Goal: Task Accomplishment & Management: Use online tool/utility

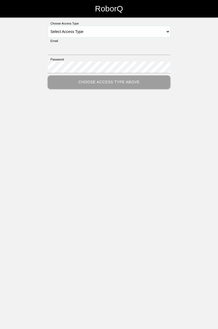
click at [168, 31] on select "Select Access Type Admin Customer Supervisor Worker" at bounding box center [109, 31] width 122 height 11
select select "Worker"
click at [48, 26] on select "Select Access Type Admin Customer Supervisor Worker" at bounding box center [109, 31] width 122 height 11
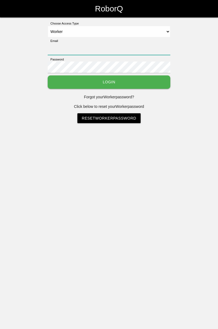
click at [113, 47] on input "Email" at bounding box center [109, 49] width 122 height 12
type input "[PERSON_NAME][EMAIL_ADDRESS][DOMAIN_NAME]"
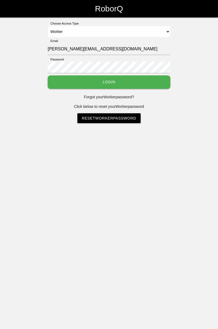
click at [48, 75] on button "Login" at bounding box center [109, 81] width 122 height 13
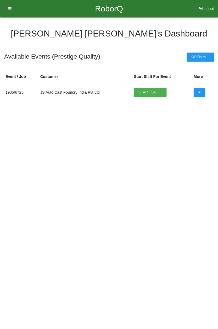
click at [155, 91] on link "Start Shift" at bounding box center [150, 92] width 33 height 9
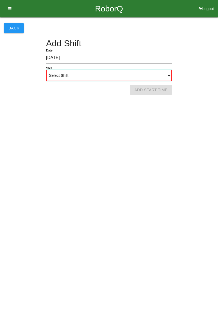
click at [166, 76] on select "Select Shift 1st Shift 2nd Shift 3rd Shift 4th Shift" at bounding box center [109, 75] width 126 height 11
select select "1"
click at [46, 70] on select "Select Shift 1st Shift 2nd Shift 3rd Shift 4th Shift" at bounding box center [109, 75] width 126 height 11
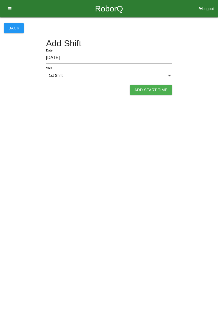
click at [153, 90] on button "Add Start Time" at bounding box center [151, 90] width 42 height 10
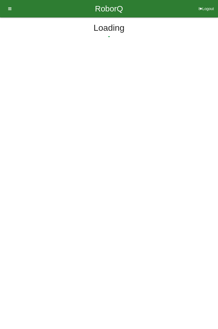
select select "8"
select select "2"
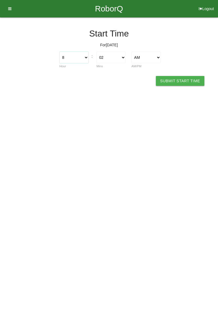
click at [85, 57] on select "1 2 3 4 5 6 7 8 9 10 11 12" at bounding box center [73, 57] width 29 height 11
select select "7"
click at [59, 52] on select "1 2 3 4 5 6 7 8 9 10 11 12" at bounding box center [73, 57] width 29 height 11
click at [121, 61] on select "00 01 02 03 04 05 06 07 08 09 10 11 12 13 14 15 16 17 18 19 20 21 22 23 24 25 2…" at bounding box center [110, 57] width 29 height 11
select select "0"
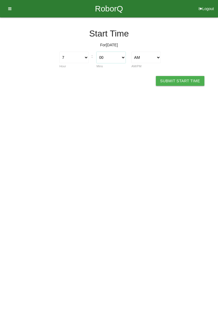
click at [96, 52] on select "00 01 02 03 04 05 06 07 08 09 10 11 12 13 14 15 16 17 18 19 20 21 22 23 24 25 2…" at bounding box center [110, 57] width 29 height 11
click at [185, 77] on button "Submit Start Time" at bounding box center [180, 81] width 48 height 10
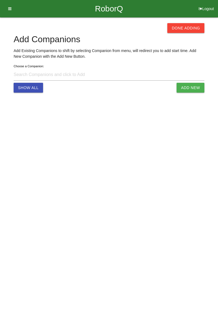
click at [194, 28] on button "Done Adding" at bounding box center [185, 28] width 37 height 10
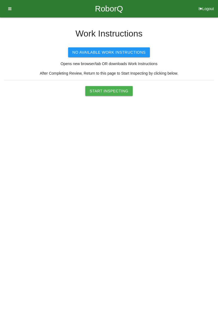
click at [109, 87] on button "Start Inspecting" at bounding box center [108, 91] width 47 height 10
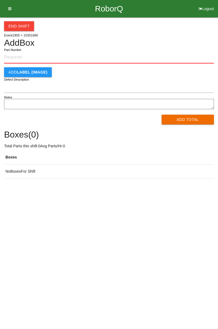
click at [24, 57] on input "Part Number" at bounding box center [108, 57] width 209 height 12
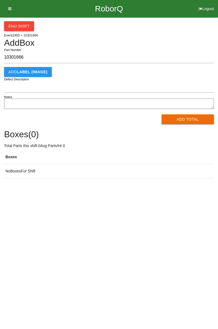
type input "10301666"
click at [187, 116] on button "Add Total" at bounding box center [187, 119] width 53 height 10
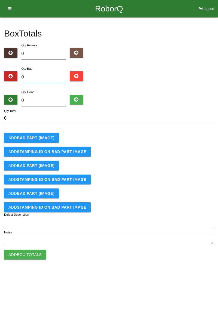
click at [53, 72] on input "0" at bounding box center [43, 77] width 44 height 12
type input "3"
click at [52, 136] on b "BAD PART (IMAGE)" at bounding box center [36, 137] width 38 height 4
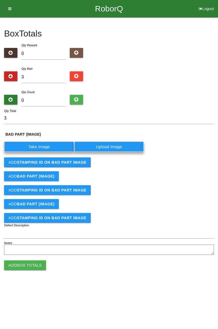
click at [45, 142] on label "Take Image" at bounding box center [39, 146] width 70 height 11
click at [0, 0] on \(IMAGE\) "Take Image" at bounding box center [0, 0] width 0 height 0
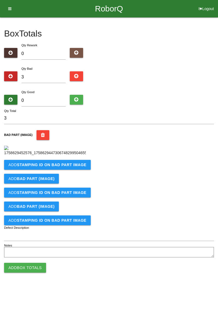
click at [57, 169] on button "Add STAMPING ID on BAD PART Image" at bounding box center [47, 165] width 87 height 10
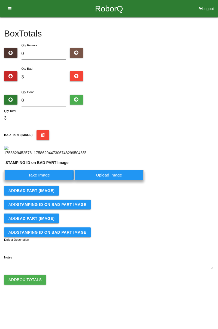
click at [43, 180] on label "Take Image" at bounding box center [39, 174] width 70 height 11
click at [0, 0] on PART "Take Image" at bounding box center [0, 0] width 0 height 0
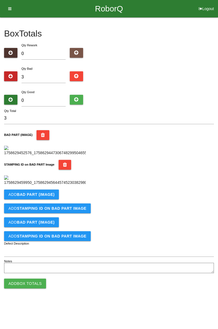
scroll to position [120, 0]
click at [54, 198] on button "Add BAD PART (IMAGE)" at bounding box center [31, 194] width 55 height 10
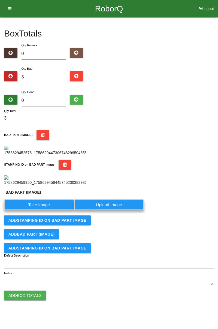
click at [47, 198] on label "Take Image" at bounding box center [39, 204] width 70 height 11
click at [0, 0] on \(IMAGE\) "Take Image" at bounding box center [0, 0] width 0 height 0
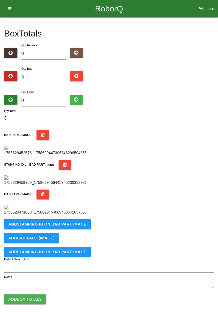
scroll to position [209, 0]
click at [70, 198] on b "STAMPING ID on BAD PART Image" at bounding box center [51, 224] width 69 height 4
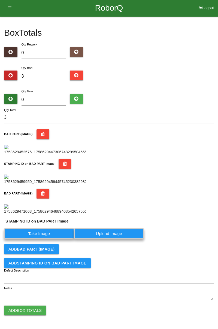
click at [46, 198] on label "Take Image" at bounding box center [39, 233] width 70 height 11
click at [0, 0] on PART "Take Image" at bounding box center [0, 0] width 0 height 0
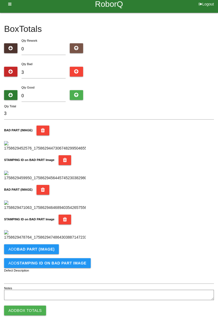
scroll to position [298, 0]
click at [55, 198] on button "Add BAD PART (IMAGE)" at bounding box center [31, 249] width 55 height 10
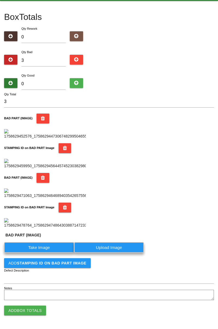
click at [50, 198] on label "Take Image" at bounding box center [39, 247] width 70 height 11
click at [0, 0] on \(IMAGE\) "Take Image" at bounding box center [0, 0] width 0 height 0
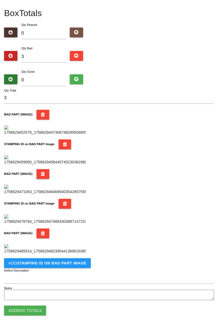
scroll to position [387, 0]
click at [73, 198] on b "STAMPING ID on BAD PART Image" at bounding box center [51, 263] width 69 height 4
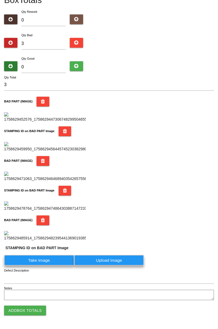
click at [45, 198] on label "Take Image" at bounding box center [39, 260] width 70 height 11
click at [0, 0] on PART "Take Image" at bounding box center [0, 0] width 0 height 0
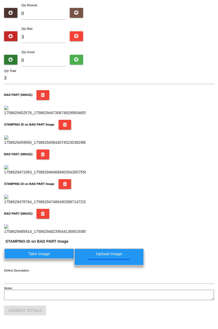
scroll to position [0, 0]
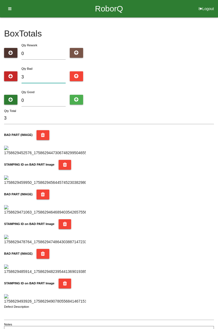
click at [64, 78] on input "3" at bounding box center [43, 77] width 44 height 12
click at [51, 98] on input "0" at bounding box center [43, 101] width 44 height 12
type input "8"
type input "11"
type input "81"
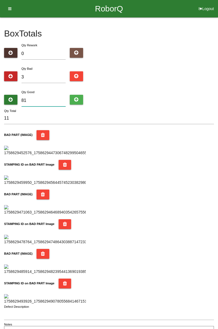
type input "84"
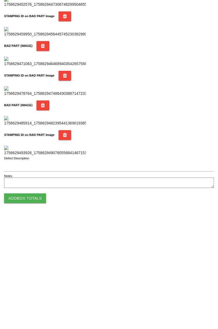
type input "81"
click at [36, 198] on button "Add Box Totals" at bounding box center [25, 310] width 42 height 10
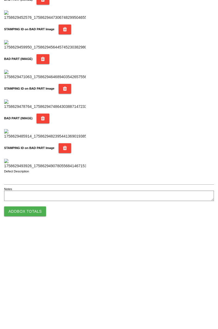
scroll to position [477, 0]
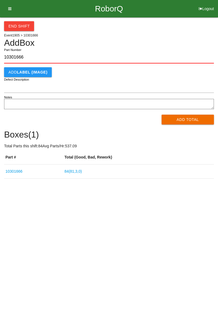
type input "10301666"
click at [188, 117] on button "Add Total" at bounding box center [187, 120] width 53 height 10
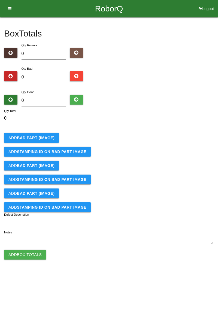
click at [50, 75] on input "0" at bounding box center [43, 77] width 44 height 12
type input "2"
click at [53, 100] on input "0" at bounding box center [43, 101] width 44 height 12
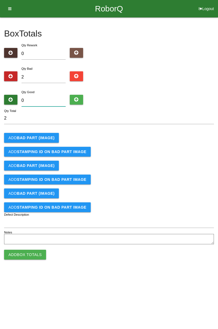
type input "8"
type input "10"
type input "82"
type input "84"
type input "82"
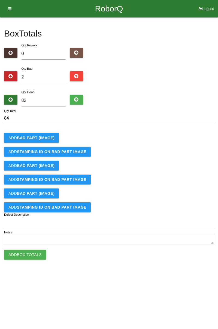
click at [41, 139] on b "BAD PART (IMAGE)" at bounding box center [36, 137] width 38 height 4
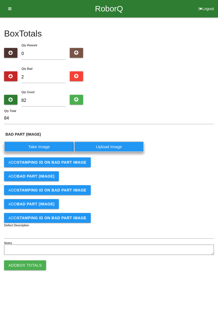
click at [45, 142] on label "Take Image" at bounding box center [39, 146] width 70 height 11
click at [0, 0] on \(IMAGE\) "Take Image" at bounding box center [0, 0] width 0 height 0
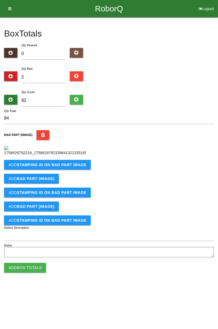
scroll to position [30, 0]
click at [69, 167] on b "STAMPING ID on BAD PART Image" at bounding box center [51, 164] width 69 height 4
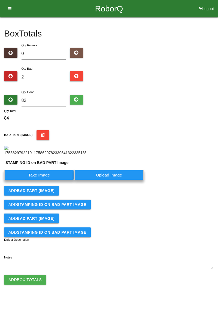
click at [49, 180] on label "Take Image" at bounding box center [39, 174] width 70 height 11
click at [0, 0] on PART "Take Image" at bounding box center [0, 0] width 0 height 0
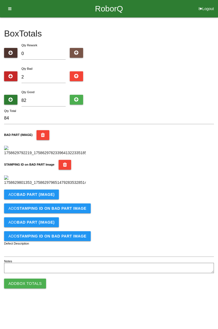
scroll to position [120, 0]
click at [54, 198] on button "Add BAD PART (IMAGE)" at bounding box center [31, 194] width 55 height 10
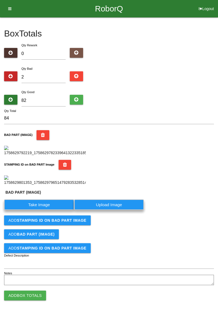
click at [47, 198] on label "Take Image" at bounding box center [39, 204] width 70 height 11
click at [0, 0] on \(IMAGE\) "Take Image" at bounding box center [0, 0] width 0 height 0
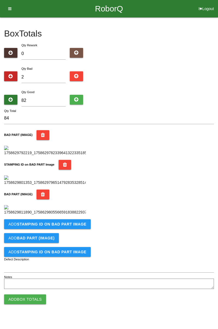
scroll to position [209, 0]
click at [72, 198] on b "STAMPING ID on BAD PART Image" at bounding box center [51, 224] width 69 height 4
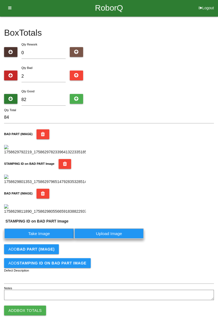
click at [55, 198] on label "Take Image" at bounding box center [39, 233] width 70 height 11
click at [0, 0] on PART "Take Image" at bounding box center [0, 0] width 0 height 0
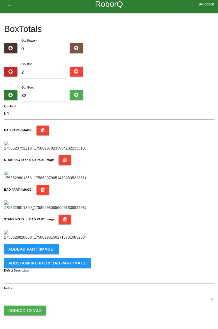
scroll to position [298, 0]
click at [35, 198] on button "Add Box Totals" at bounding box center [25, 310] width 42 height 10
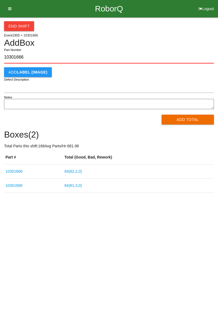
type input "10301666"
click at [183, 121] on button "Add Total" at bounding box center [187, 120] width 53 height 10
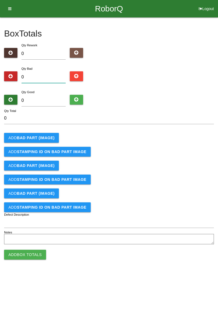
click at [36, 71] on input "0" at bounding box center [43, 77] width 44 height 12
click at [50, 75] on input "0" at bounding box center [43, 77] width 44 height 12
type input "2"
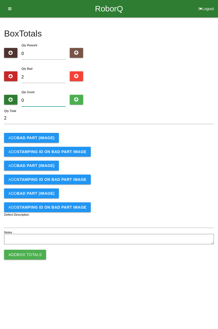
click at [49, 96] on input "0" at bounding box center [43, 101] width 44 height 12
type input "8"
type input "10"
type input "82"
type input "84"
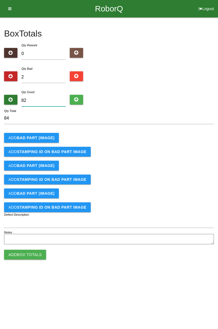
type input "82"
click at [50, 133] on button "Add BAD PART (IMAGE)" at bounding box center [31, 138] width 55 height 10
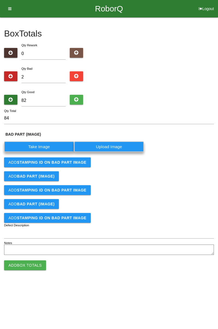
click at [47, 146] on label "Take Image" at bounding box center [39, 146] width 70 height 11
click at [0, 0] on \(IMAGE\) "Take Image" at bounding box center [0, 0] width 0 height 0
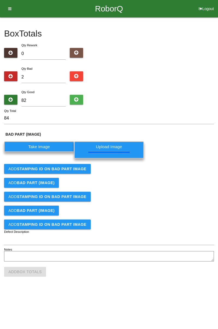
click at [70, 168] on b "STAMPING ID on BAD PART Image" at bounding box center [51, 168] width 69 height 4
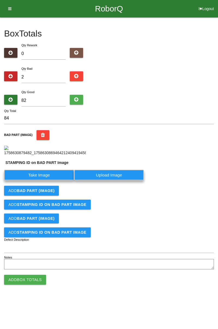
click at [56, 186] on button "Add BAD PART (IMAGE)" at bounding box center [31, 191] width 55 height 10
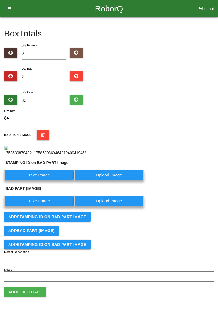
click at [49, 180] on label "Take Image" at bounding box center [39, 174] width 70 height 11
click at [0, 0] on PART "Take Image" at bounding box center [0, 0] width 0 height 0
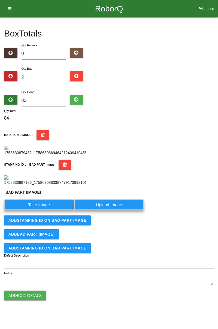
scroll to position [132, 0]
click at [54, 198] on label "Take Image" at bounding box center [39, 204] width 70 height 11
click at [0, 0] on \(IMAGE\) "Take Image" at bounding box center [0, 0] width 0 height 0
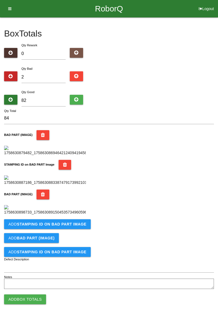
scroll to position [209, 0]
click at [75, 198] on b "STAMPING ID on BAD PART Image" at bounding box center [51, 224] width 69 height 4
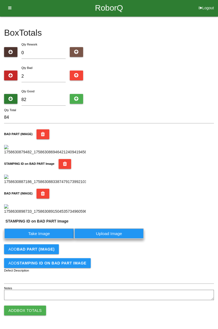
click at [53, 198] on label "Take Image" at bounding box center [39, 233] width 70 height 11
click at [0, 0] on PART "Take Image" at bounding box center [0, 0] width 0 height 0
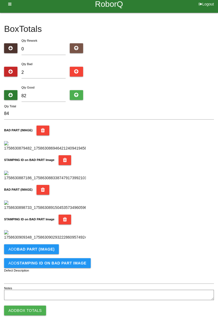
scroll to position [298, 0]
click at [32, 198] on button "Add Box Totals" at bounding box center [25, 310] width 42 height 10
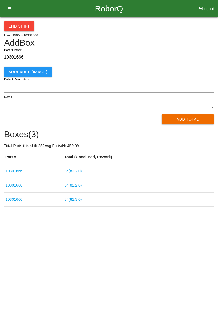
type input "10301666"
click at [197, 120] on button "Add Total" at bounding box center [187, 119] width 53 height 10
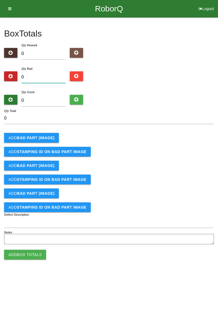
click at [41, 72] on input "0" at bounding box center [43, 77] width 44 height 12
click at [50, 78] on input "0" at bounding box center [43, 77] width 44 height 12
type input "5"
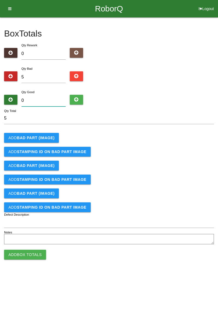
click at [51, 99] on input "0" at bounding box center [43, 101] width 44 height 12
type input "7"
type input "12"
type input "79"
type input "84"
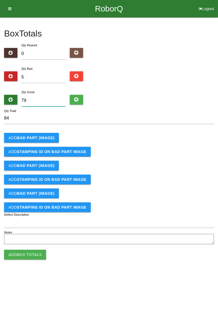
type input "79"
click at [50, 138] on b "BAD PART (IMAGE)" at bounding box center [36, 137] width 38 height 4
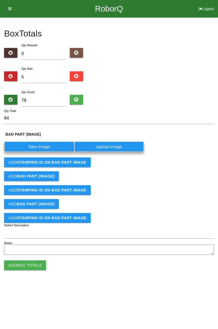
click at [48, 146] on label "Take Image" at bounding box center [39, 146] width 70 height 11
click at [0, 0] on \(IMAGE\) "Take Image" at bounding box center [0, 0] width 0 height 0
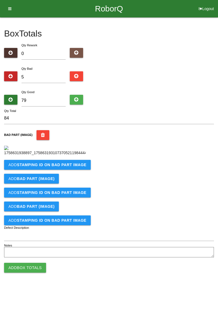
click at [71, 167] on b "STAMPING ID on BAD PART Image" at bounding box center [51, 164] width 69 height 4
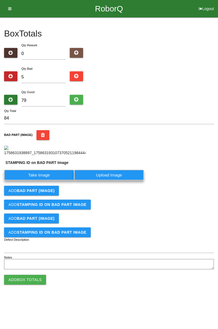
click at [51, 180] on label "Take Image" at bounding box center [39, 174] width 70 height 11
click at [0, 0] on PART "Take Image" at bounding box center [0, 0] width 0 height 0
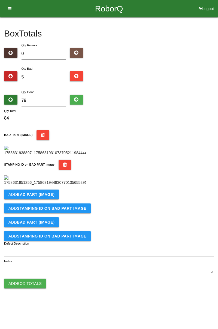
scroll to position [120, 0]
click at [51, 196] on b "BAD PART (IMAGE)" at bounding box center [36, 194] width 38 height 4
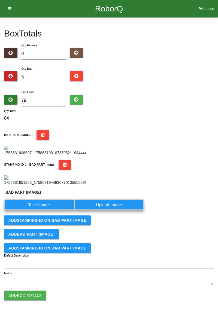
click at [47, 198] on label "Take Image" at bounding box center [39, 204] width 70 height 11
click at [0, 0] on \(IMAGE\) "Take Image" at bounding box center [0, 0] width 0 height 0
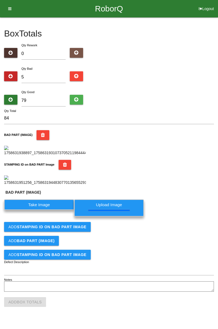
click at [72, 198] on button "Add STAMPING ID on BAD PART Image" at bounding box center [47, 227] width 87 height 10
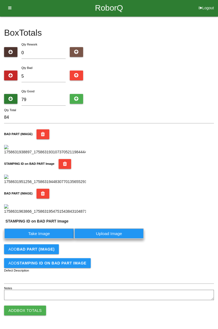
scroll to position [221, 0]
click at [54, 198] on label "Take Image" at bounding box center [39, 233] width 70 height 11
click at [0, 0] on PART "Take Image" at bounding box center [0, 0] width 0 height 0
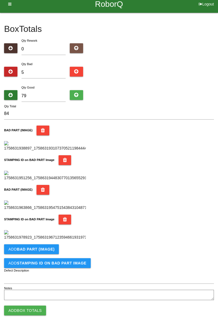
scroll to position [298, 0]
click at [55, 198] on button "Add BAD PART (IMAGE)" at bounding box center [31, 249] width 55 height 10
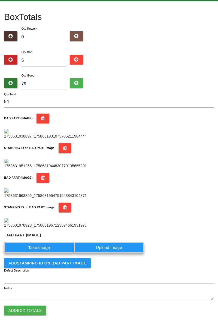
click at [45, 198] on label "Take Image" at bounding box center [39, 247] width 70 height 11
click at [0, 0] on \(IMAGE\) "Take Image" at bounding box center [0, 0] width 0 height 0
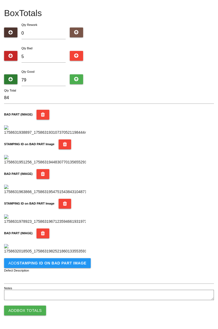
scroll to position [387, 0]
click at [73, 198] on b "STAMPING ID on BAD PART Image" at bounding box center [51, 263] width 69 height 4
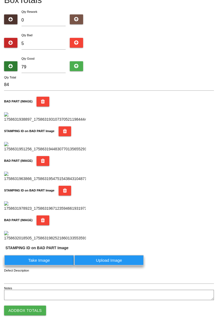
click at [47, 198] on label "Take Image" at bounding box center [39, 260] width 70 height 11
click at [0, 0] on PART "Take Image" at bounding box center [0, 0] width 0 height 0
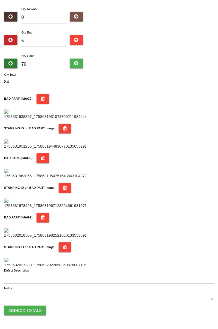
scroll to position [0, 0]
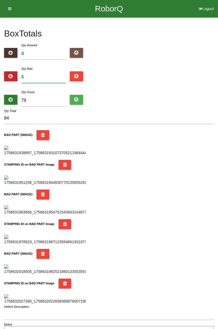
click at [47, 76] on input "5" at bounding box center [43, 77] width 44 height 12
type input "0"
type input "79"
type input "4"
type input "83"
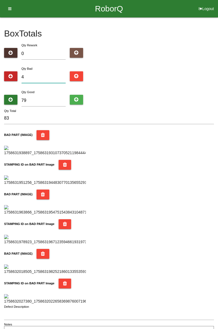
type input "4"
click at [48, 100] on input "79" at bounding box center [43, 101] width 44 height 12
type input "7"
type input "11"
type input "0"
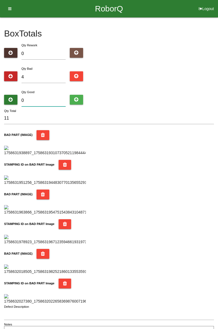
type input "4"
type input "8"
type input "12"
type input "80"
type input "84"
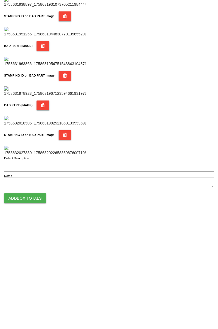
type input "80"
click at [39, 198] on button "Add Box Totals" at bounding box center [25, 310] width 42 height 10
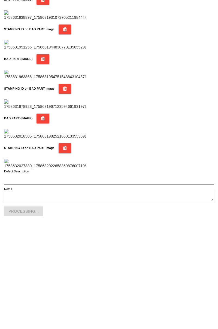
scroll to position [477, 0]
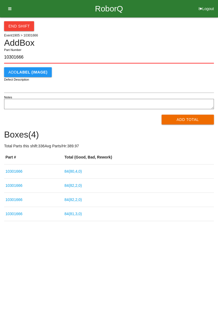
type input "10301666"
click at [188, 118] on button "Add Total" at bounding box center [187, 120] width 53 height 10
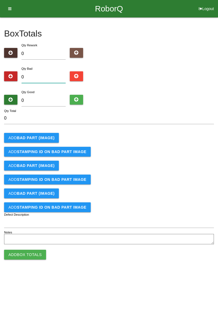
click at [39, 76] on input "0" at bounding box center [43, 77] width 44 height 12
click at [41, 74] on input "0" at bounding box center [43, 77] width 44 height 12
type input "4"
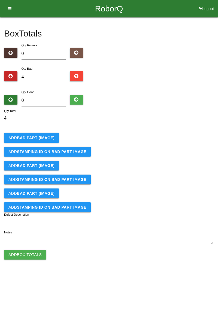
click at [42, 138] on b "BAD PART (IMAGE)" at bounding box center [36, 137] width 38 height 4
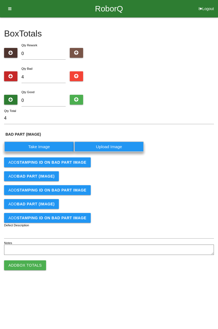
click at [44, 145] on label "Take Image" at bounding box center [39, 146] width 70 height 11
click at [0, 0] on \(IMAGE\) "Take Image" at bounding box center [0, 0] width 0 height 0
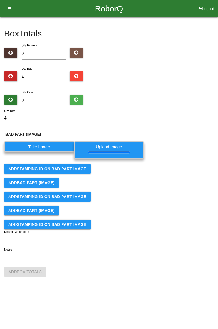
click at [73, 169] on b "STAMPING ID on BAD PART Image" at bounding box center [51, 168] width 69 height 4
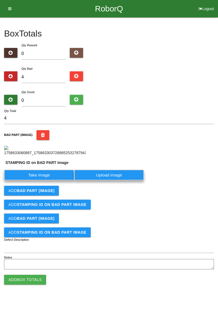
click at [47, 180] on label "Take Image" at bounding box center [39, 174] width 70 height 11
click at [0, 0] on PART "Take Image" at bounding box center [0, 0] width 0 height 0
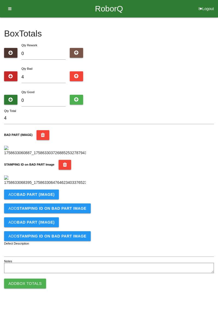
scroll to position [120, 0]
click at [50, 198] on button "Add BAD PART (IMAGE)" at bounding box center [31, 194] width 55 height 10
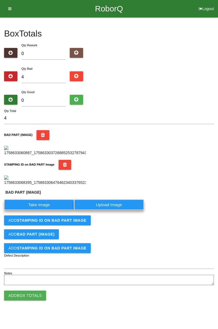
click at [47, 198] on label "Take Image" at bounding box center [39, 204] width 70 height 11
click at [0, 0] on \(IMAGE\) "Take Image" at bounding box center [0, 0] width 0 height 0
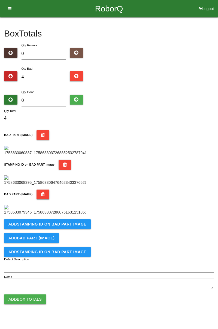
scroll to position [209, 0]
click at [67, 198] on button "Add STAMPING ID on BAD PART Image" at bounding box center [47, 224] width 87 height 10
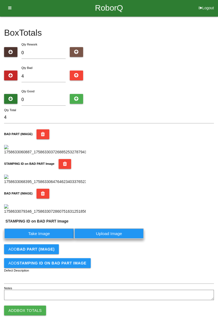
click at [47, 198] on label "Take Image" at bounding box center [39, 233] width 70 height 11
click at [0, 0] on PART "Take Image" at bounding box center [0, 0] width 0 height 0
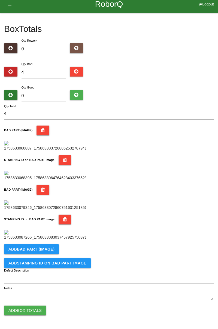
scroll to position [298, 0]
click at [46, 198] on button "Add BAD PART (IMAGE)" at bounding box center [31, 249] width 55 height 10
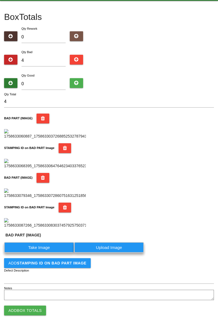
click at [48, 198] on label "Take Image" at bounding box center [39, 247] width 70 height 11
click at [0, 0] on \(IMAGE\) "Take Image" at bounding box center [0, 0] width 0 height 0
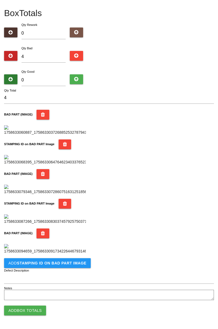
scroll to position [387, 0]
click at [72, 198] on b "STAMPING ID on BAD PART Image" at bounding box center [51, 263] width 69 height 4
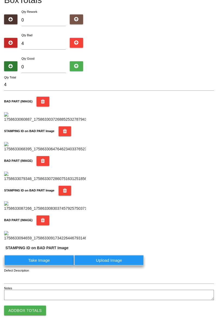
click at [54, 198] on label "Take Image" at bounding box center [39, 260] width 70 height 11
click at [0, 0] on PART "Take Image" at bounding box center [0, 0] width 0 height 0
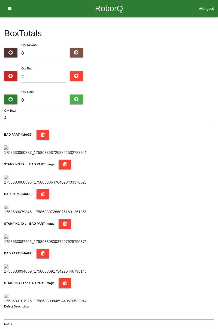
scroll to position [0, 0]
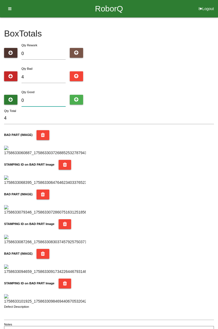
click at [51, 98] on input "0" at bounding box center [43, 101] width 44 height 12
type input "8"
type input "12"
type input "80"
type input "84"
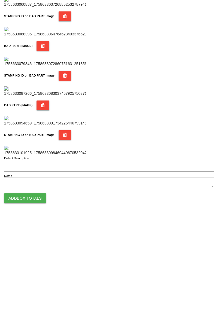
type input "80"
click at [39, 198] on button "Add Box Totals" at bounding box center [25, 310] width 42 height 10
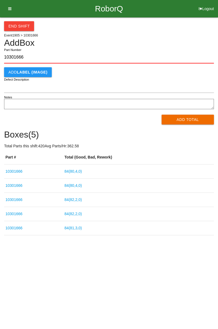
type input "10301666"
click at [184, 123] on button "Add Total" at bounding box center [187, 120] width 53 height 10
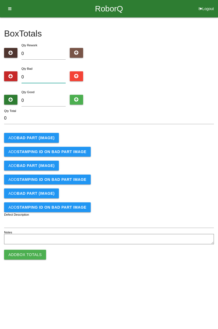
click at [55, 72] on input "0" at bounding box center [43, 77] width 44 height 12
type input "2"
type input "0"
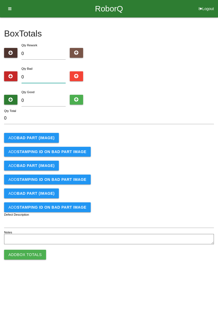
type input "7"
click at [38, 137] on b "BAD PART (IMAGE)" at bounding box center [36, 137] width 38 height 4
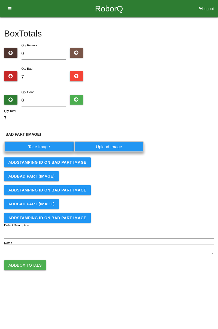
click at [39, 141] on label "Take Image" at bounding box center [39, 146] width 70 height 11
click at [0, 0] on \(IMAGE\) "Take Image" at bounding box center [0, 0] width 0 height 0
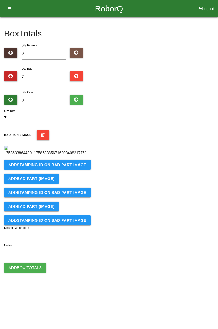
click at [69, 167] on b "STAMPING ID on BAD PART Image" at bounding box center [51, 164] width 69 height 4
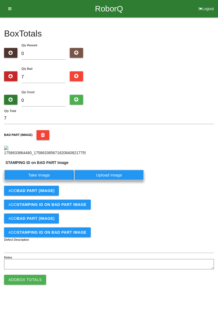
click at [49, 180] on label "Take Image" at bounding box center [39, 174] width 70 height 11
click at [0, 0] on PART "Take Image" at bounding box center [0, 0] width 0 height 0
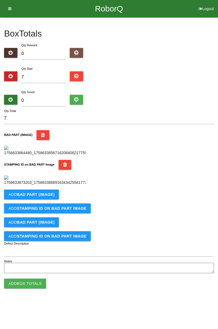
scroll to position [120, 0]
click at [48, 198] on button "Add BAD PART (IMAGE)" at bounding box center [31, 194] width 55 height 10
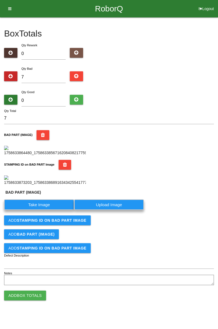
click at [45, 198] on label "Take Image" at bounding box center [39, 204] width 70 height 11
click at [0, 0] on \(IMAGE\) "Take Image" at bounding box center [0, 0] width 0 height 0
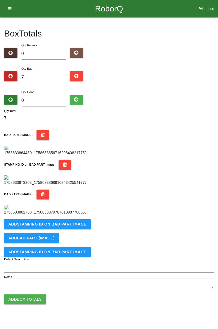
scroll to position [209, 0]
click at [77, 198] on b "STAMPING ID on BAD PART Image" at bounding box center [51, 224] width 69 height 4
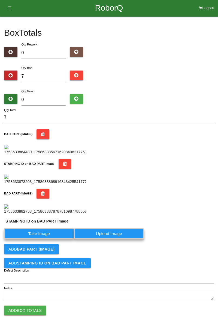
click at [54, 198] on label "Take Image" at bounding box center [39, 233] width 70 height 11
click at [0, 0] on PART "Take Image" at bounding box center [0, 0] width 0 height 0
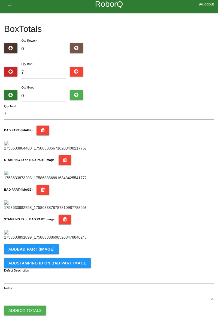
scroll to position [298, 0]
click at [54, 198] on button "Add BAD PART (IMAGE)" at bounding box center [31, 249] width 55 height 10
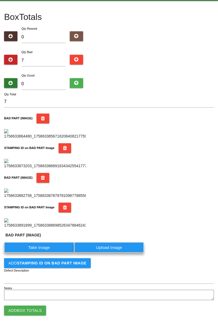
click at [44, 198] on label "Take Image" at bounding box center [39, 247] width 70 height 11
click at [0, 0] on \(IMAGE\) "Take Image" at bounding box center [0, 0] width 0 height 0
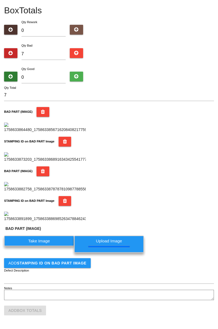
click at [63, 198] on button "Add STAMPING ID on BAD PART Image" at bounding box center [47, 263] width 87 height 10
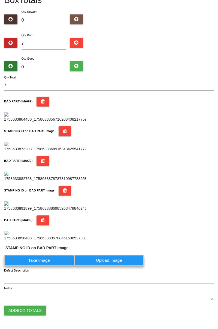
click at [53, 198] on img at bounding box center [45, 236] width 82 height 10
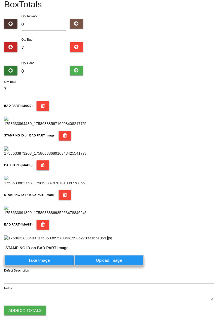
click at [112, 198] on img at bounding box center [58, 238] width 108 height 6
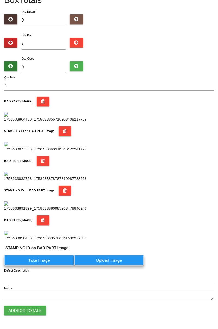
click at [52, 198] on label "Take Image" at bounding box center [39, 260] width 70 height 11
click at [0, 0] on PART "Take Image" at bounding box center [0, 0] width 0 height 0
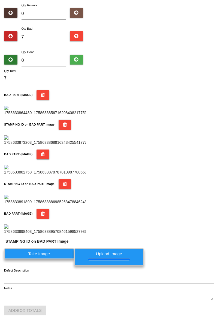
scroll to position [0, 0]
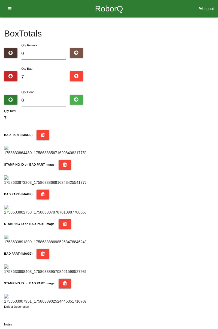
click at [51, 77] on input "7" at bounding box center [43, 77] width 44 height 12
click at [47, 98] on input "0" at bounding box center [43, 101] width 44 height 12
type input "7"
type input "14"
type input "77"
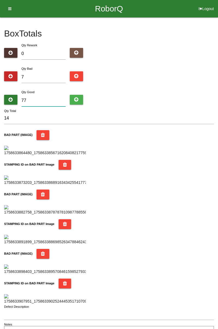
type input "84"
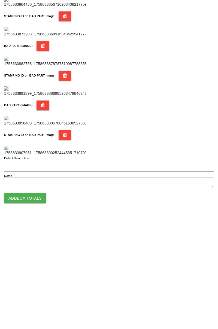
type input "77"
click at [37, 198] on button "Add Box Totals" at bounding box center [25, 310] width 42 height 10
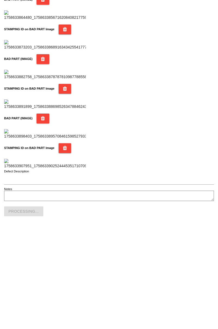
scroll to position [477, 0]
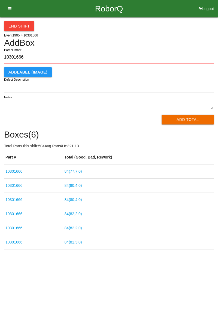
type input "10301666"
click at [194, 118] on button "Add Total" at bounding box center [187, 120] width 53 height 10
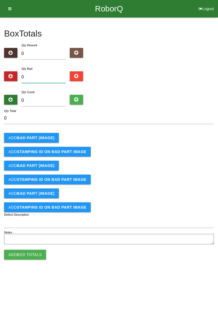
click at [46, 76] on input "0" at bounding box center [43, 77] width 44 height 12
type input "3"
click at [45, 137] on b "BAD PART (IMAGE)" at bounding box center [36, 137] width 38 height 4
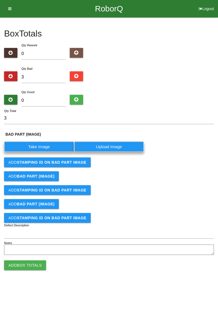
click at [41, 146] on label "Take Image" at bounding box center [39, 146] width 70 height 11
click at [0, 0] on \(IMAGE\) "Take Image" at bounding box center [0, 0] width 0 height 0
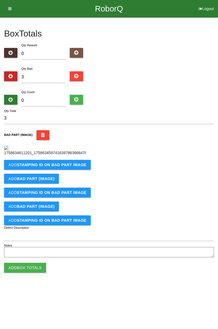
scroll to position [30, 0]
click at [76, 169] on button "Add STAMPING ID on BAD PART Image" at bounding box center [47, 165] width 87 height 10
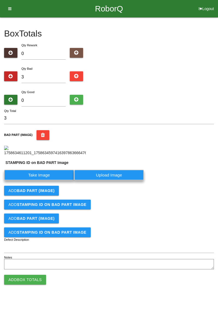
click at [55, 180] on label "Take Image" at bounding box center [39, 174] width 70 height 11
click at [0, 0] on PART "Take Image" at bounding box center [0, 0] width 0 height 0
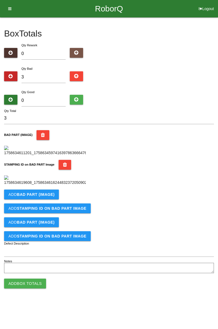
scroll to position [120, 0]
click at [48, 198] on button "Add BAD PART (IMAGE)" at bounding box center [31, 194] width 55 height 10
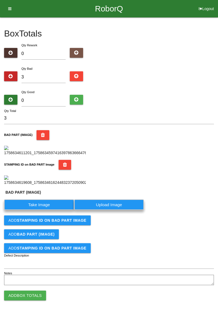
click at [40, 198] on label "Take Image" at bounding box center [39, 204] width 70 height 11
click at [0, 0] on \(IMAGE\) "Take Image" at bounding box center [0, 0] width 0 height 0
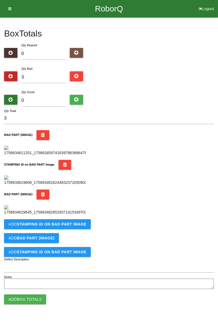
scroll to position [209, 0]
click at [72, 198] on b "STAMPING ID on BAD PART Image" at bounding box center [51, 224] width 69 height 4
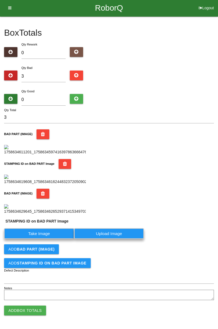
click at [41, 198] on label "Take Image" at bounding box center [39, 233] width 70 height 11
click at [0, 0] on PART "Take Image" at bounding box center [0, 0] width 0 height 0
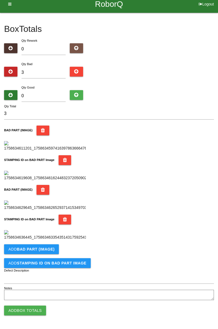
scroll to position [298, 0]
click at [53, 198] on button "Add BAD PART (IMAGE)" at bounding box center [31, 249] width 55 height 10
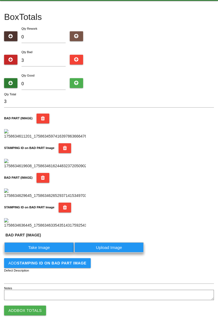
click at [45, 198] on label "Take Image" at bounding box center [39, 247] width 70 height 11
click at [0, 0] on \(IMAGE\) "Take Image" at bounding box center [0, 0] width 0 height 0
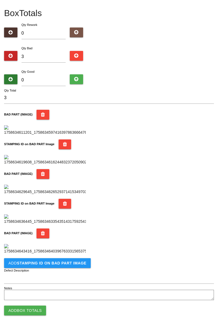
scroll to position [387, 0]
click at [62, 198] on button "Add STAMPING ID on BAD PART Image" at bounding box center [47, 263] width 87 height 10
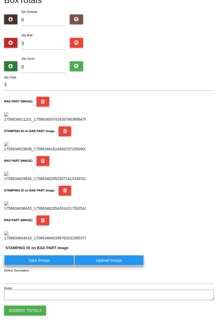
click at [43, 198] on label "Take Image" at bounding box center [39, 260] width 70 height 11
click at [0, 0] on PART "Take Image" at bounding box center [0, 0] width 0 height 0
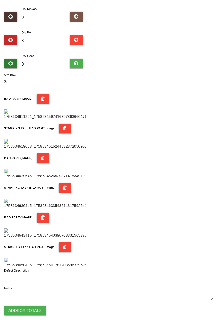
scroll to position [0, 0]
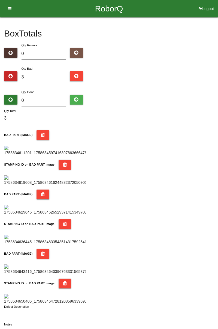
click at [48, 75] on input "3" at bounding box center [43, 77] width 44 height 12
type input "0"
type input "5"
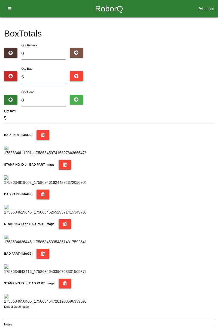
type input "5"
